Goal: Information Seeking & Learning: Learn about a topic

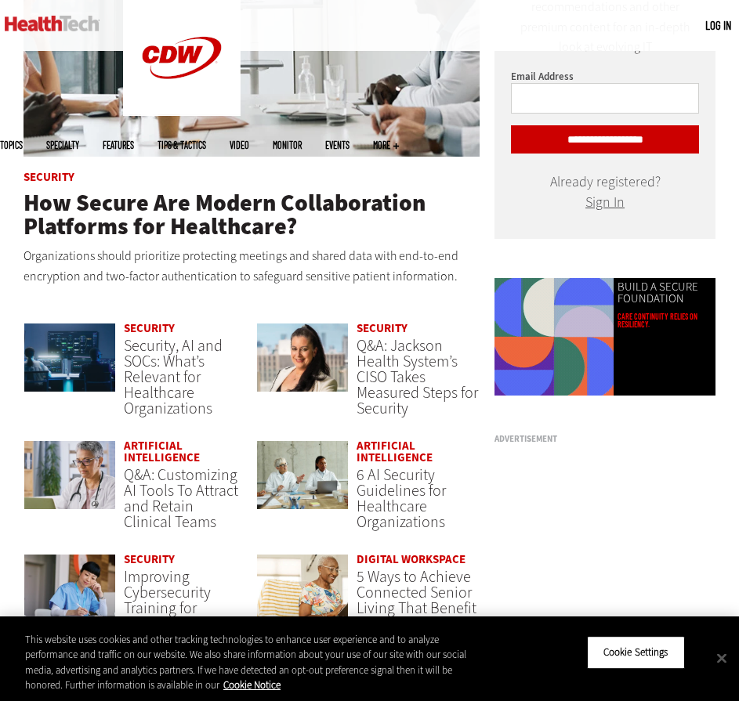
scroll to position [705, 0]
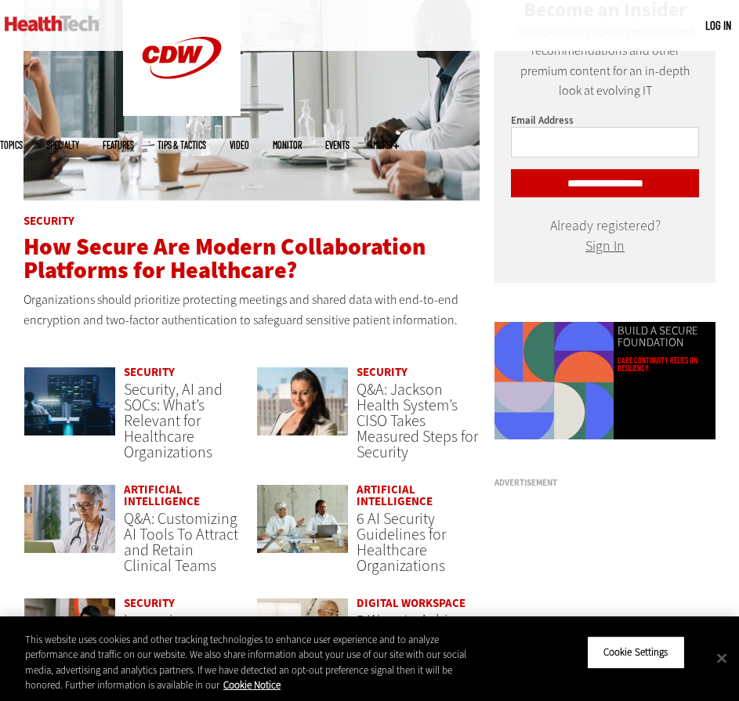
click at [248, 272] on span "How Secure Are Modern Collaboration Platforms for Healthcare?" at bounding box center [225, 258] width 402 height 55
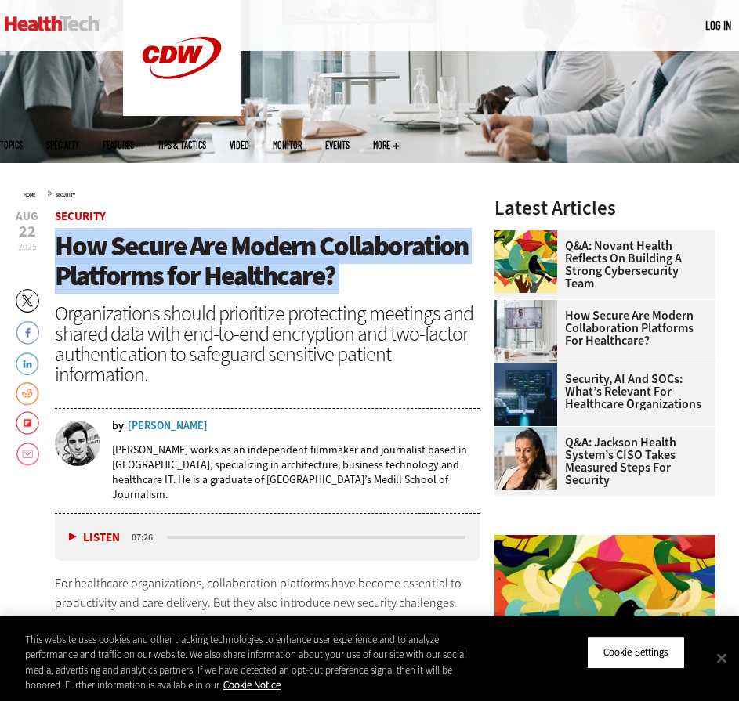
click at [237, 277] on span "How Secure Are Modern Collaboration Platforms for Healthcare?" at bounding box center [261, 261] width 413 height 67
click at [243, 277] on span "How Secure Are Modern Collaboration Platforms for Healthcare?" at bounding box center [261, 261] width 413 height 67
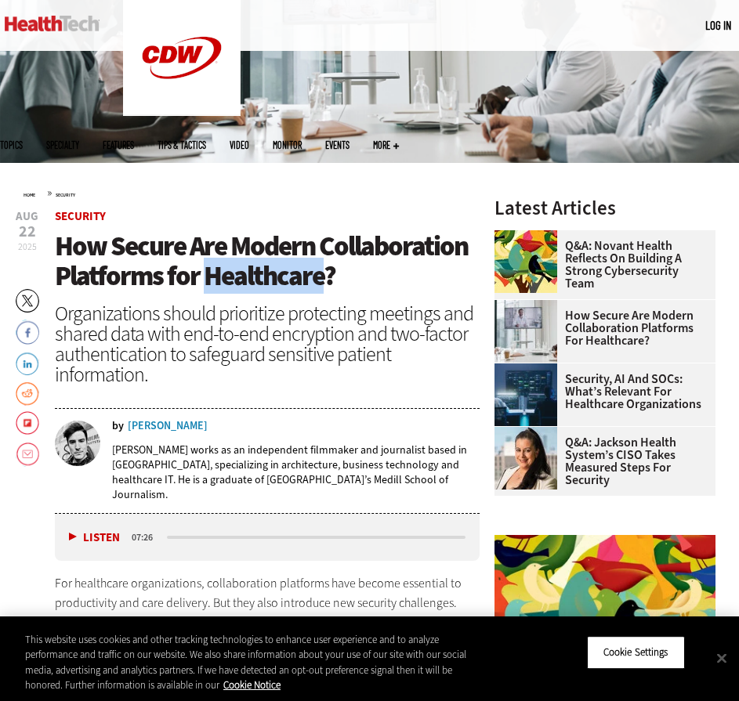
click at [243, 275] on span "How Secure Are Modern Collaboration Platforms for Healthcare?" at bounding box center [261, 261] width 413 height 67
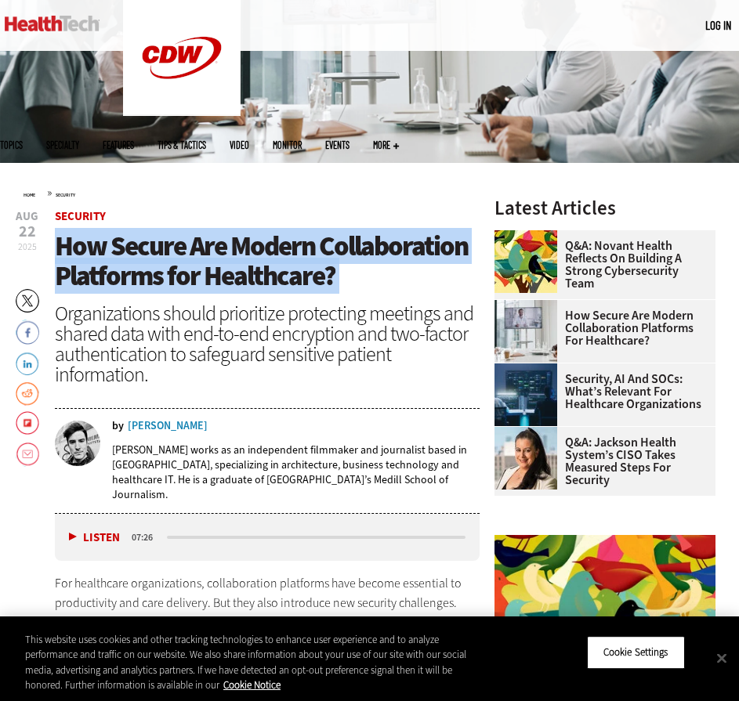
click at [243, 275] on span "How Secure Are Modern Collaboration Platforms for Healthcare?" at bounding box center [261, 261] width 413 height 67
copy header "How Secure Are Modern Collaboration Platforms for Healthcare?"
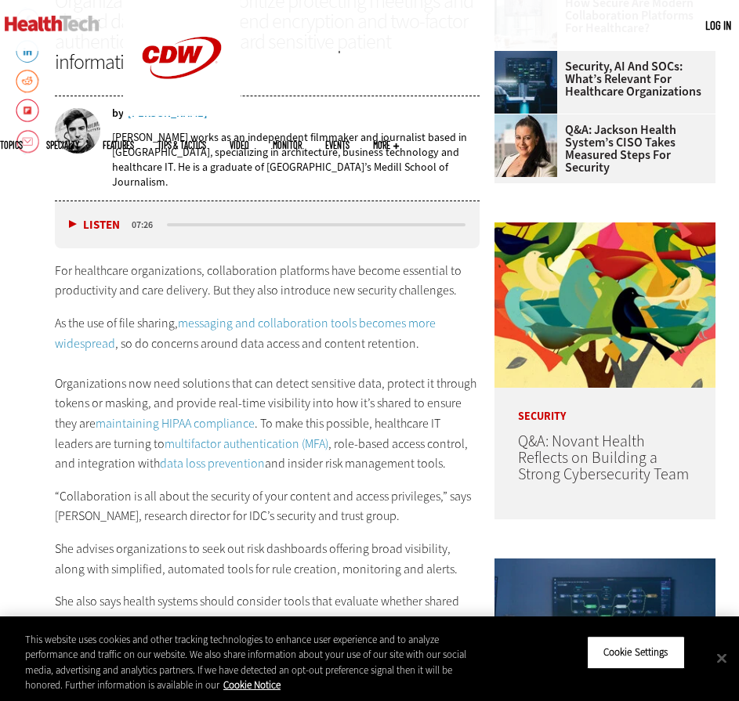
scroll to position [548, 0]
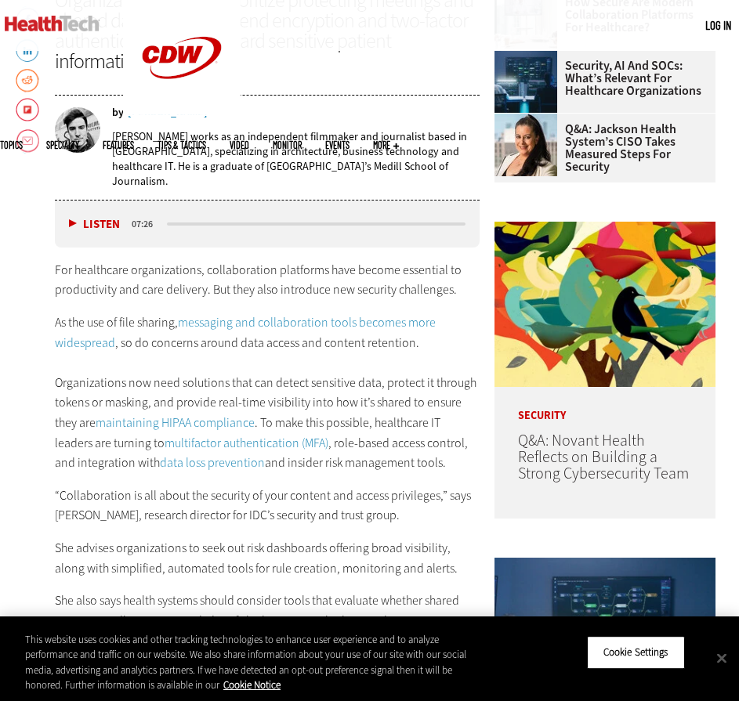
click at [197, 272] on p "For healthcare organizations, collaboration platforms have become essential to …" at bounding box center [267, 280] width 425 height 40
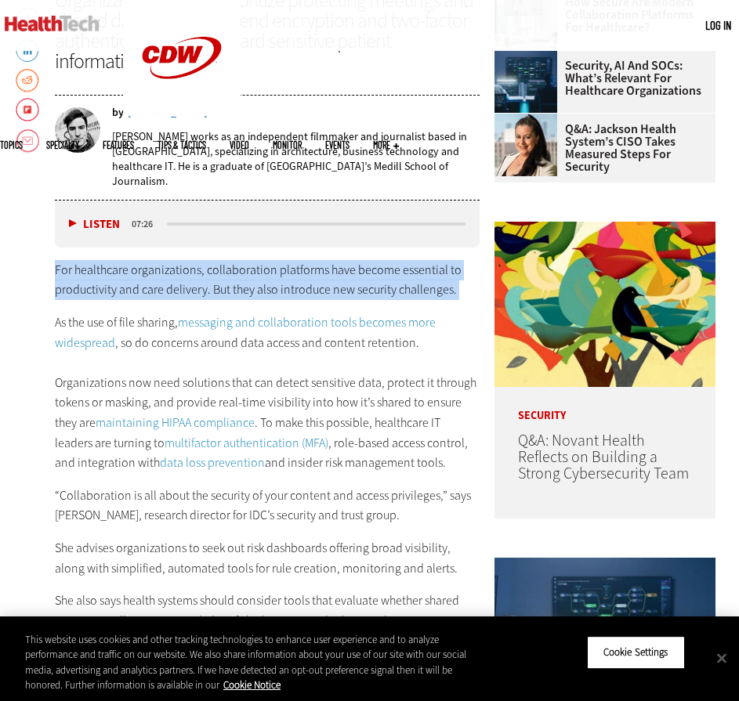
click at [197, 272] on p "For healthcare organizations, collaboration platforms have become essential to …" at bounding box center [267, 280] width 425 height 40
copy div "For healthcare organizations, collaboration platforms have become essential to …"
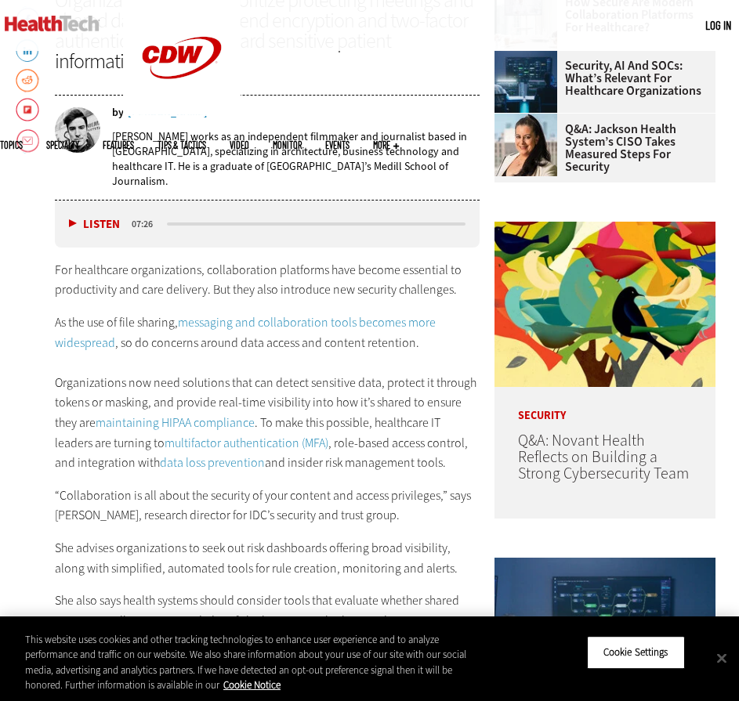
click at [88, 313] on p "As the use of file sharing, messaging and collaboration tools becomes more wide…" at bounding box center [267, 393] width 425 height 161
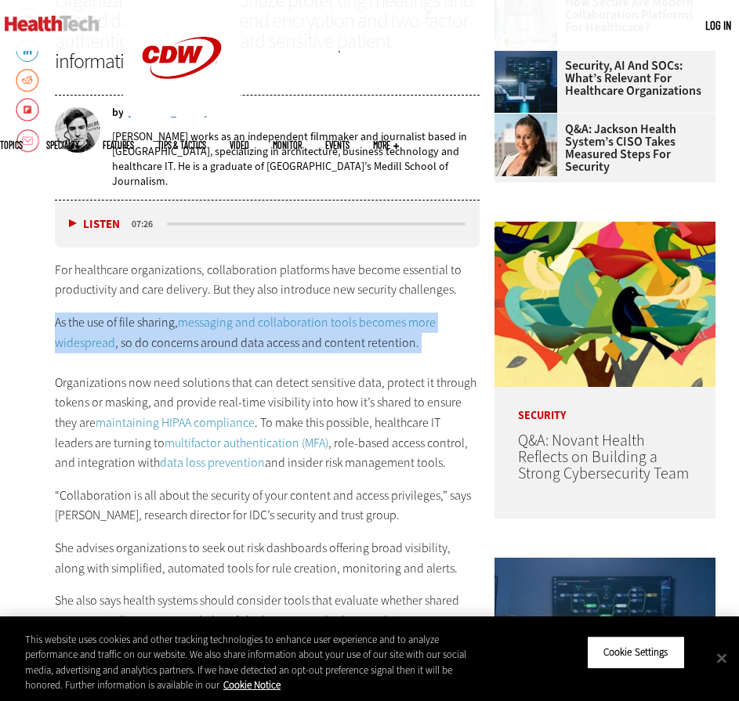
click at [88, 313] on p "As the use of file sharing, messaging and collaboration tools becomes more wide…" at bounding box center [267, 393] width 425 height 161
copy p "As the use of file sharing, messaging and collaboration tools becomes more wide…"
click at [141, 414] on link "maintaining HIPAA compliance" at bounding box center [175, 422] width 159 height 16
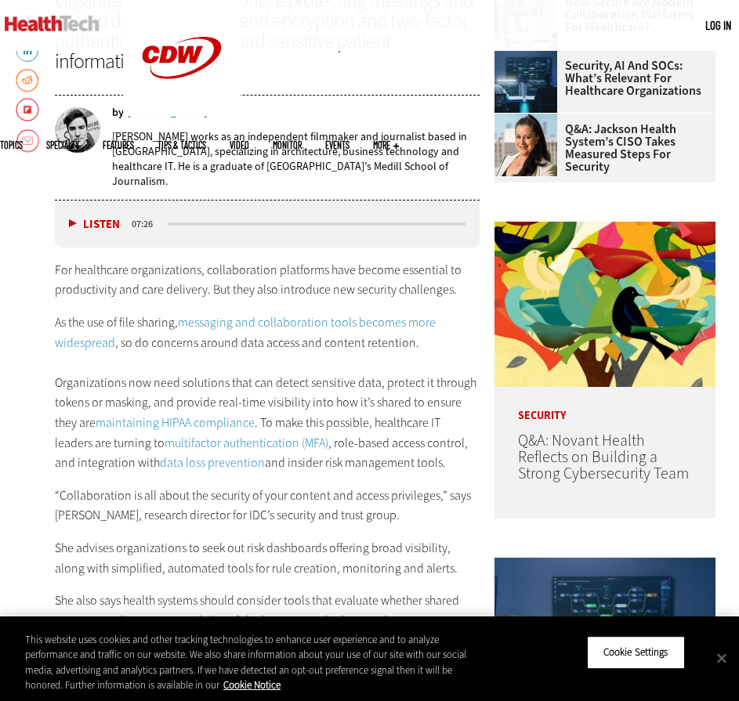
click at [142, 378] on p "As the use of file sharing, messaging and collaboration tools becomes more wide…" at bounding box center [267, 393] width 425 height 161
click at [141, 378] on p "As the use of file sharing, messaging and collaboration tools becomes more wide…" at bounding box center [267, 393] width 425 height 161
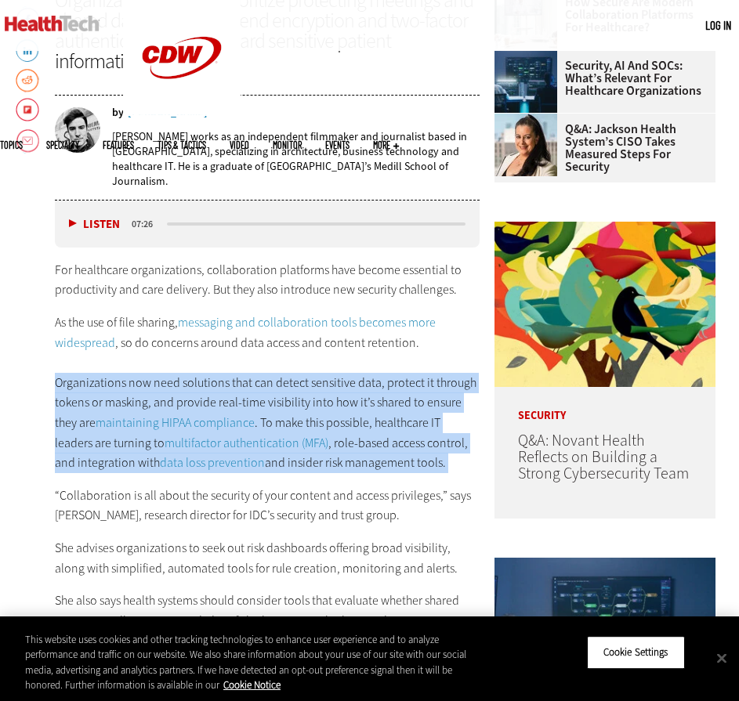
click at [141, 378] on p "As the use of file sharing, messaging and collaboration tools becomes more wide…" at bounding box center [267, 393] width 425 height 161
copy div "Organizations now need solutions that can detect sensitive data, protect it thr…"
